Goal: Task Accomplishment & Management: Manage account settings

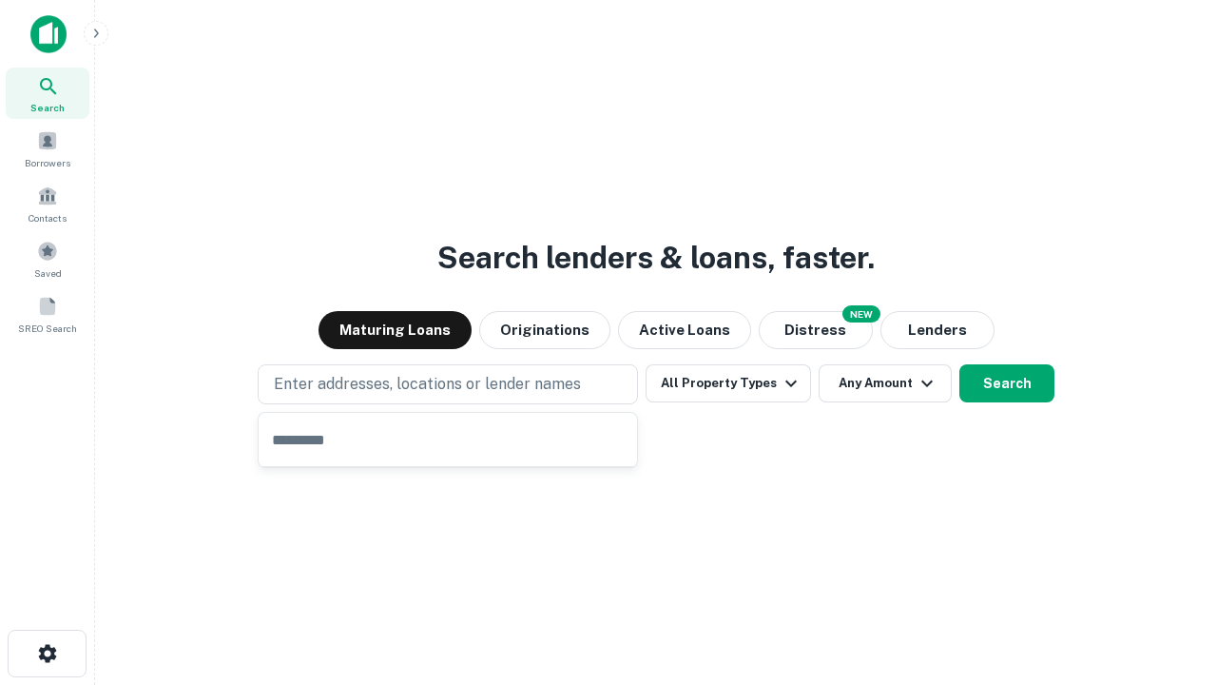
type input "**********"
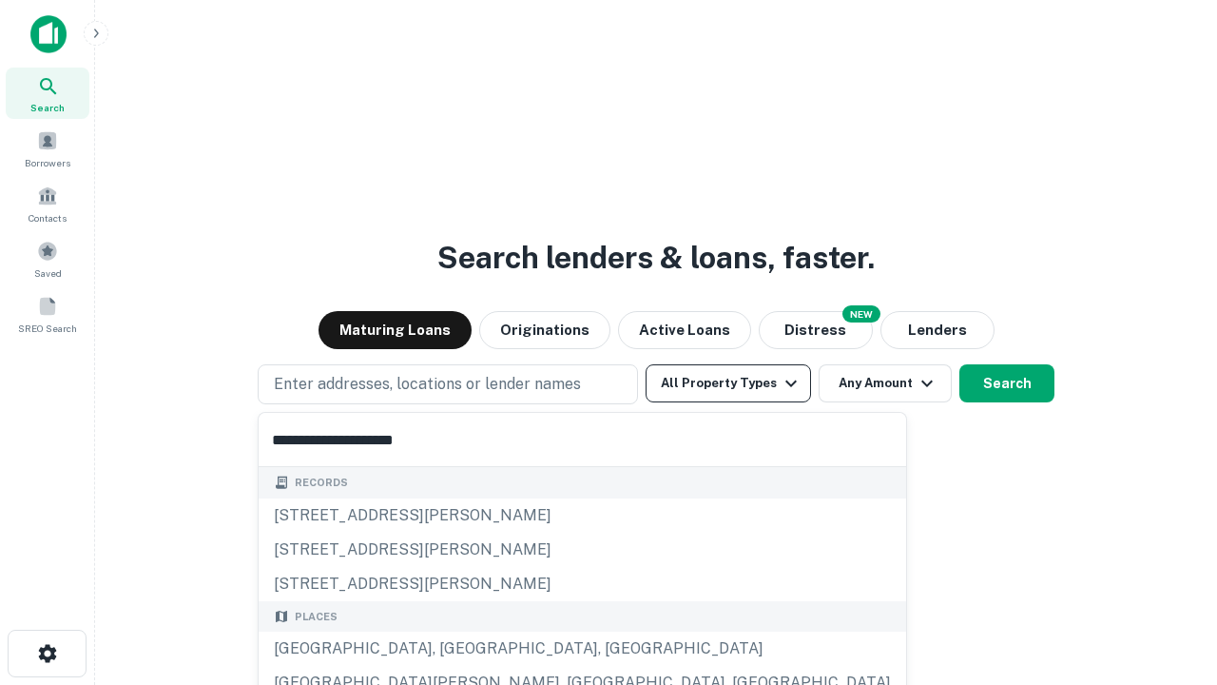
click at [728, 383] on button "All Property Types" at bounding box center [728, 383] width 165 height 38
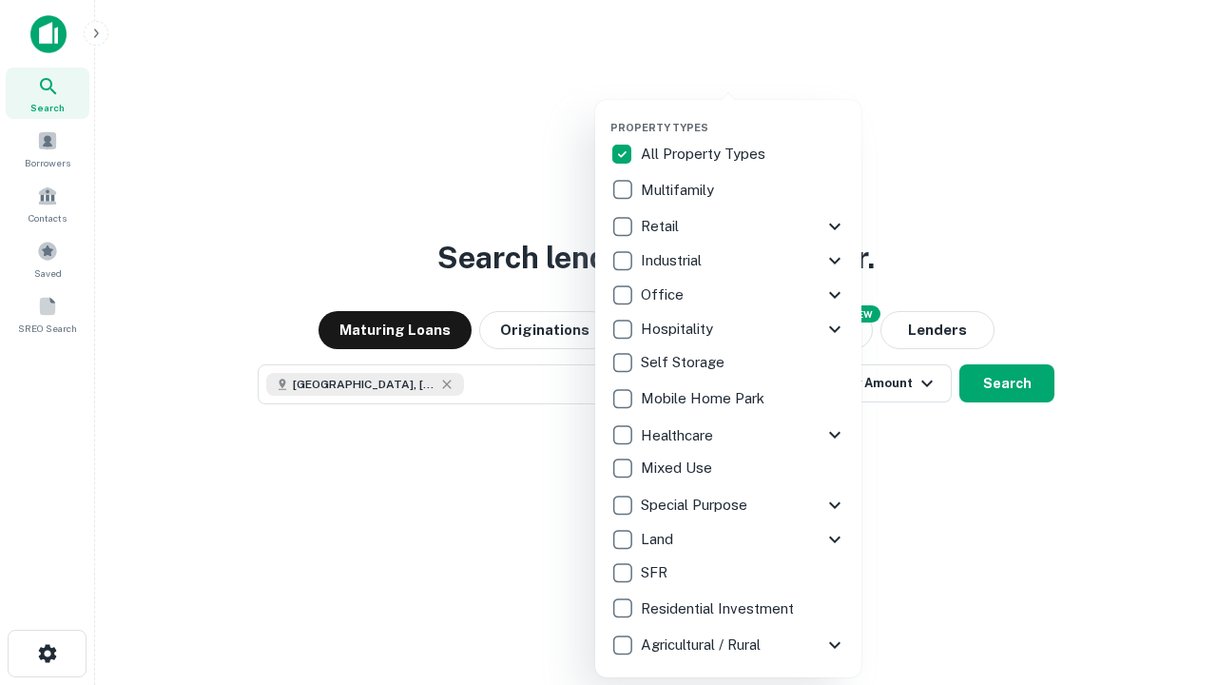
click at [744, 115] on button "button" at bounding box center [743, 115] width 266 height 1
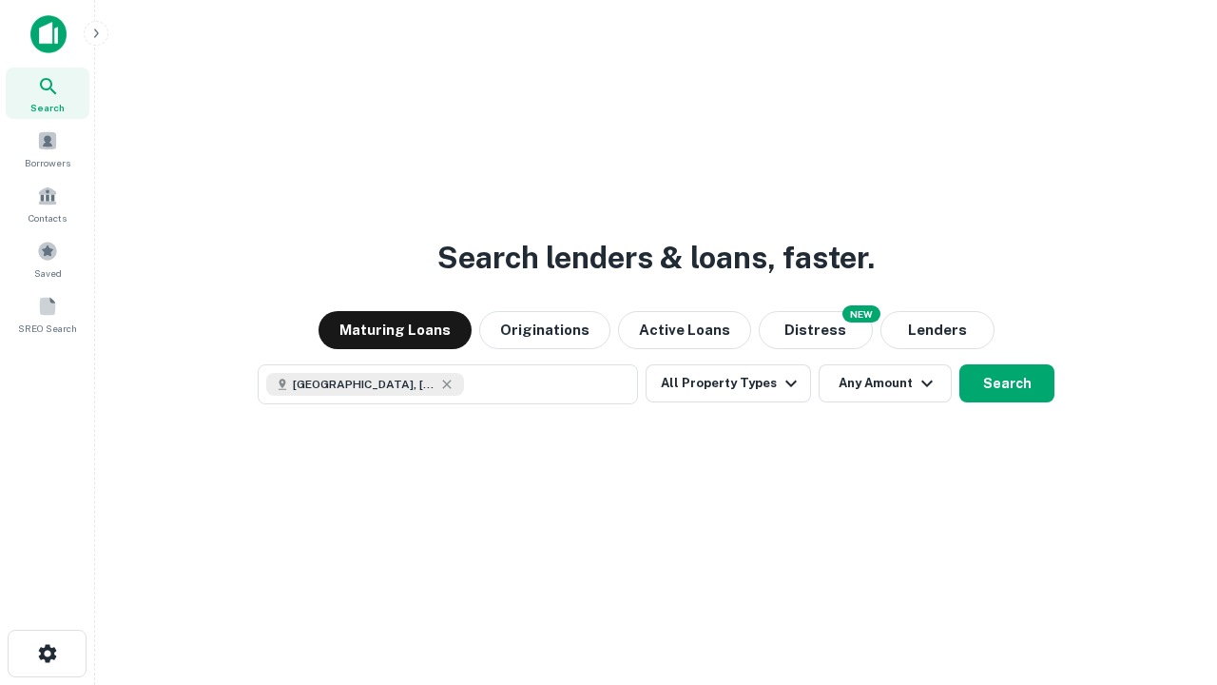
scroll to position [30, 0]
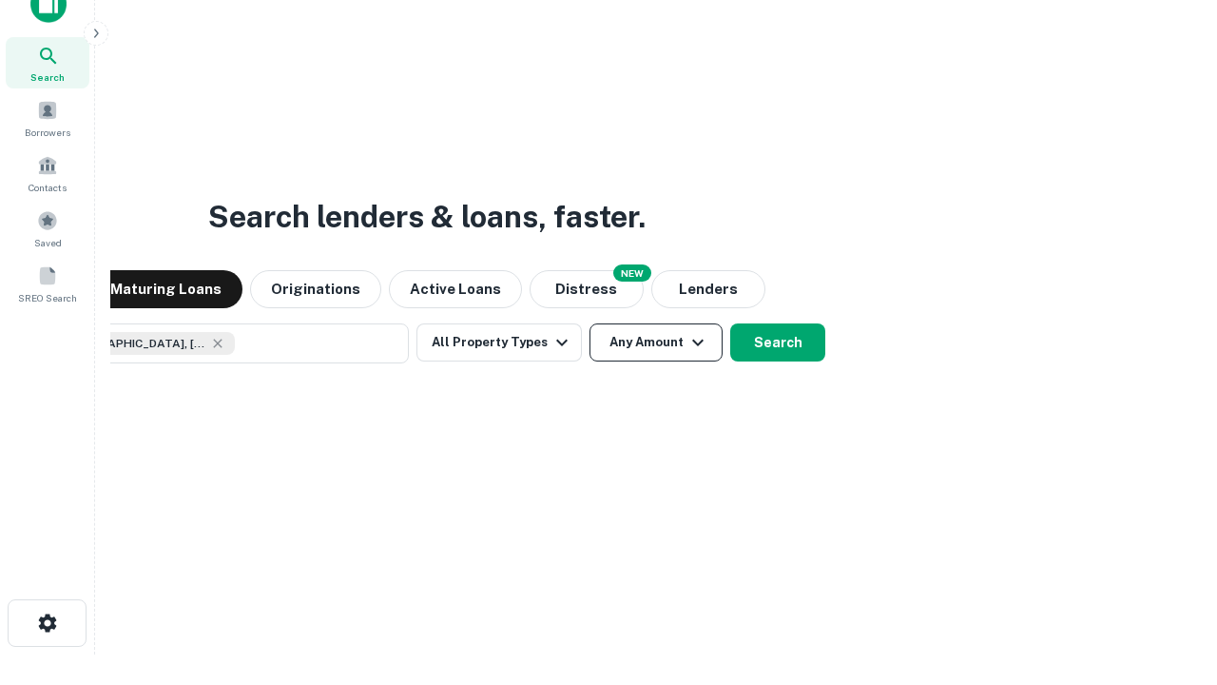
click at [589, 323] on button "Any Amount" at bounding box center [655, 342] width 133 height 38
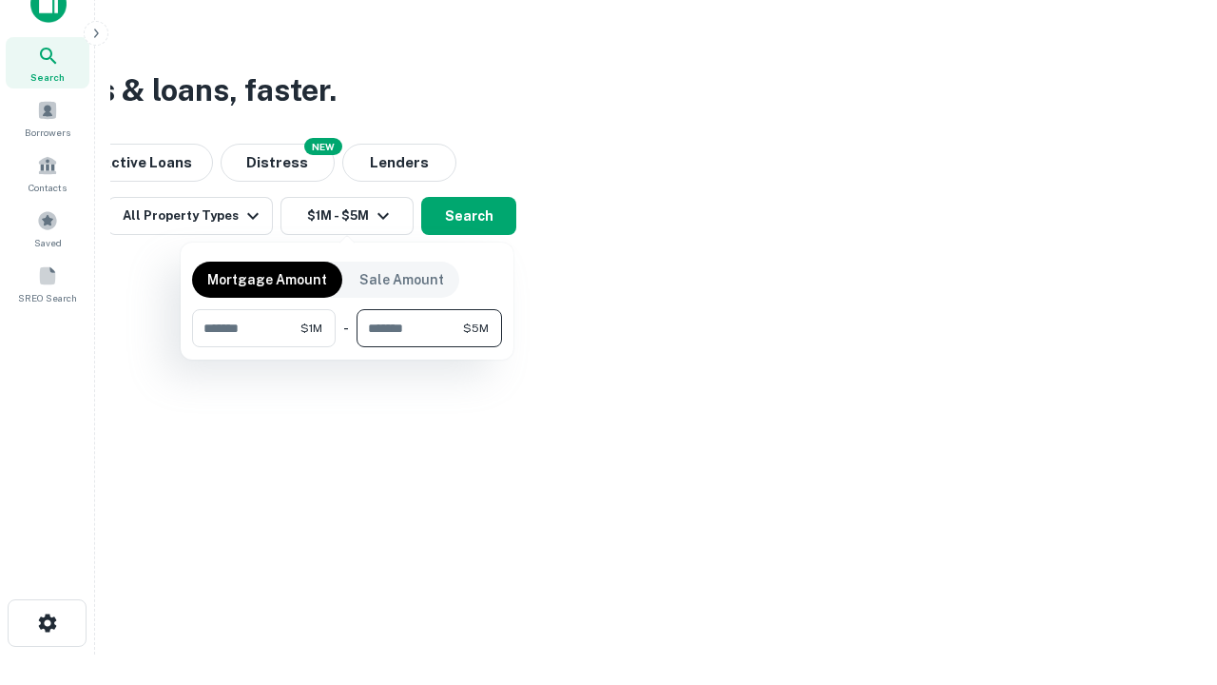
type input "*******"
click at [347, 347] on button "button" at bounding box center [347, 347] width 310 height 1
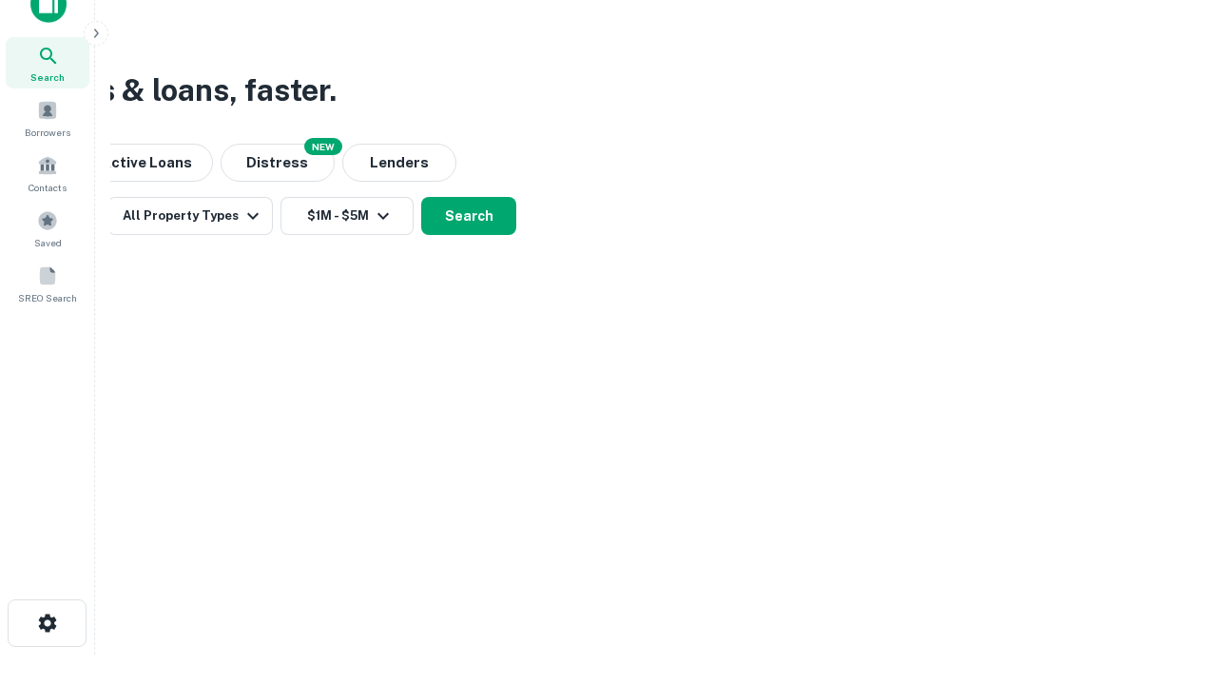
scroll to position [10, 351]
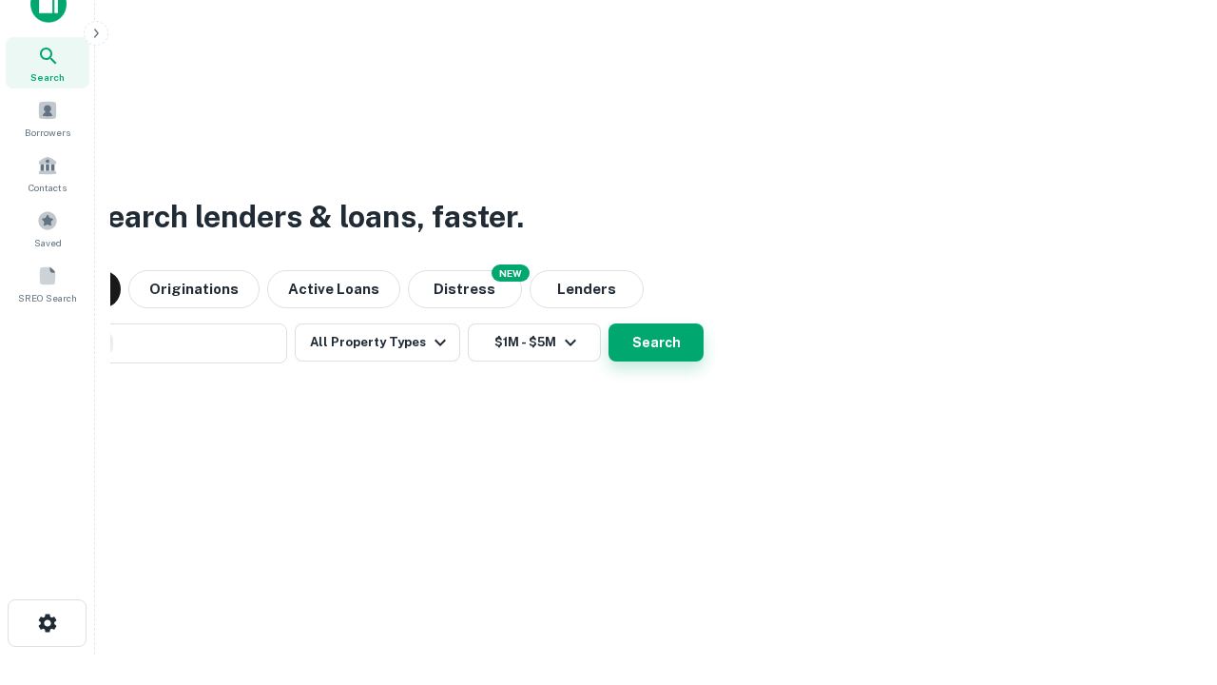
click at [609, 323] on button "Search" at bounding box center [656, 342] width 95 height 38
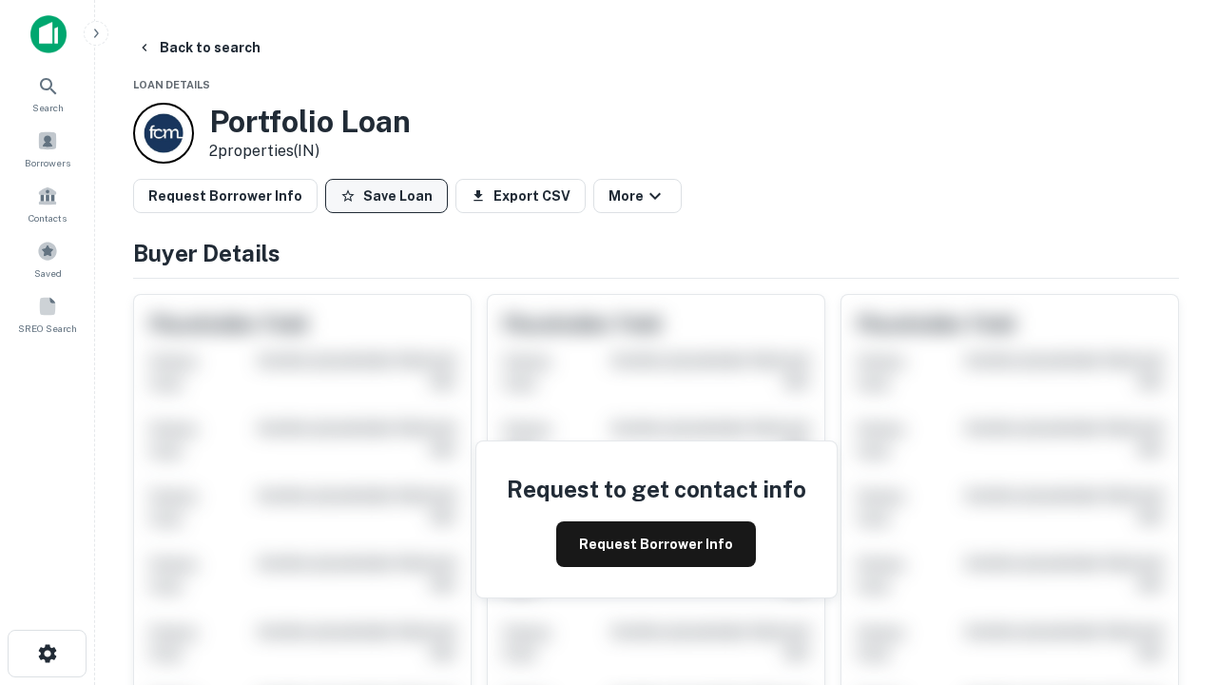
click at [386, 196] on button "Save Loan" at bounding box center [386, 196] width 123 height 34
click at [391, 196] on button "Loan Saved" at bounding box center [390, 196] width 131 height 34
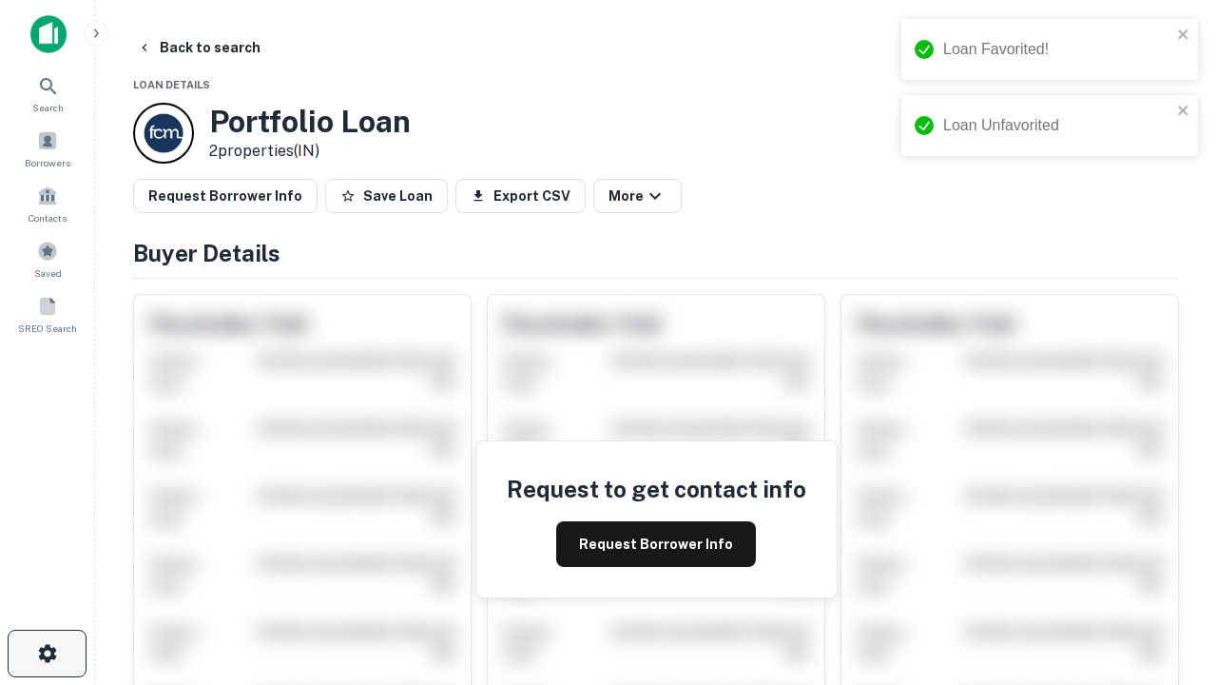
click at [47, 653] on icon "button" at bounding box center [47, 653] width 23 height 23
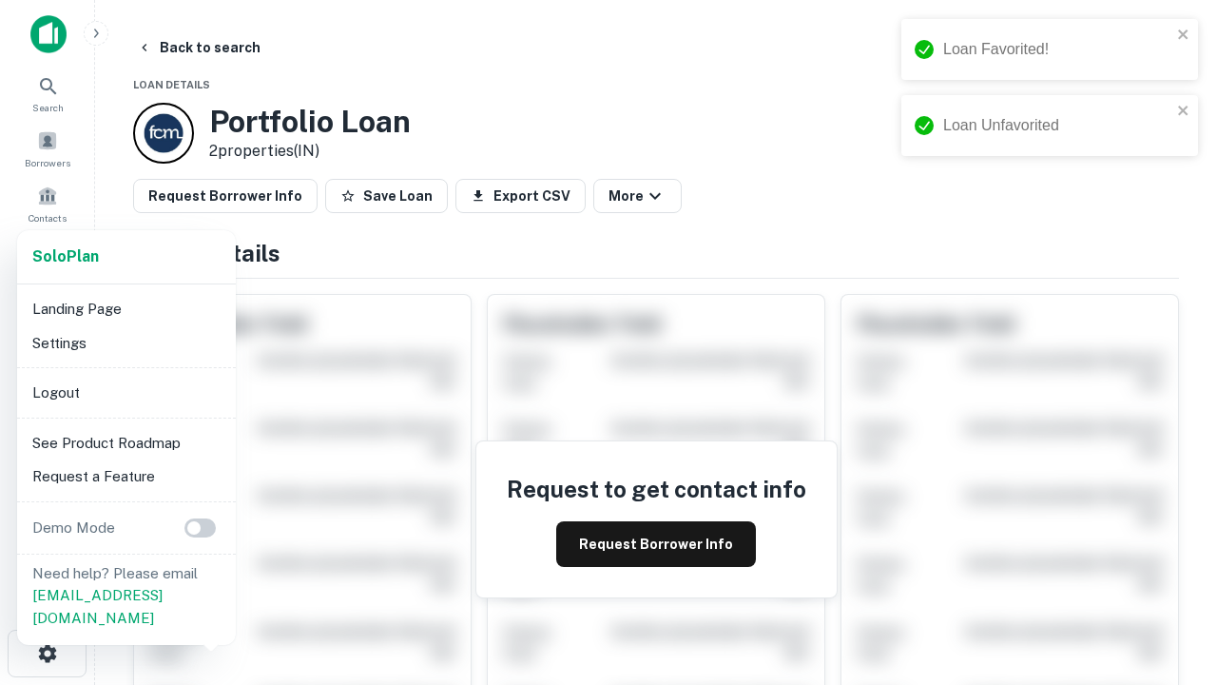
click at [126, 392] on li "Logout" at bounding box center [126, 393] width 203 height 34
